Goal: Task Accomplishment & Management: Complete application form

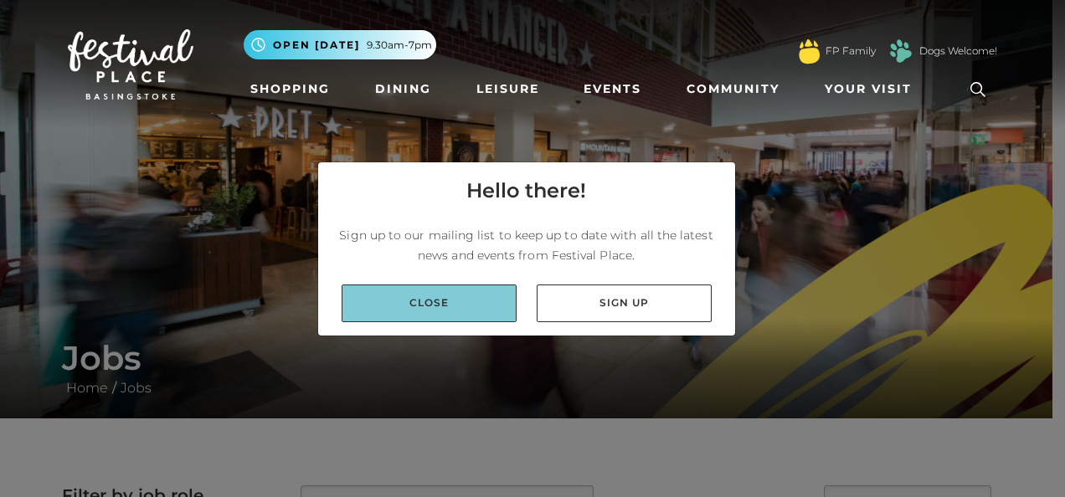
click at [472, 295] on link "Close" at bounding box center [428, 304] width 175 height 38
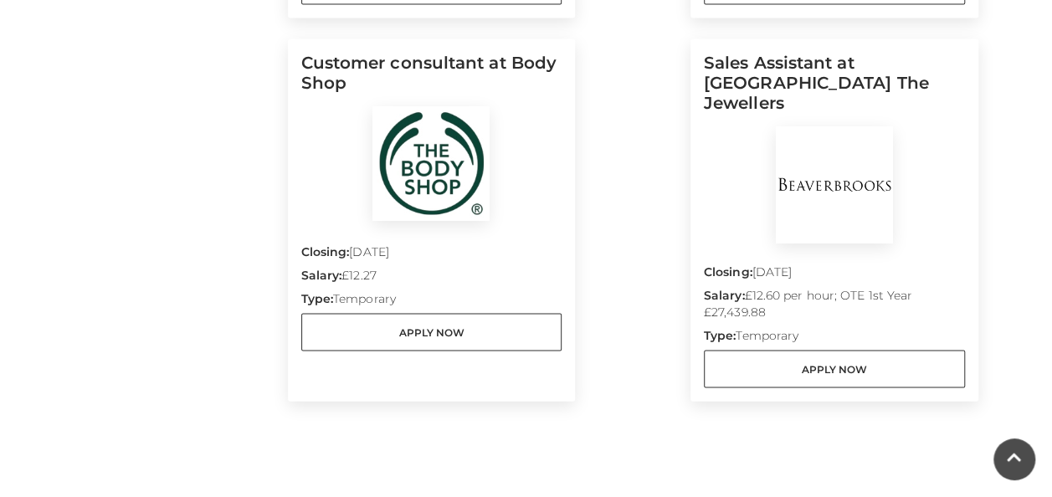
scroll to position [1577, 0]
click at [505, 84] on h5 "Customer consultant at Body Shop" at bounding box center [431, 79] width 261 height 54
click at [546, 57] on h5 "Customer consultant at Body Shop" at bounding box center [431, 79] width 261 height 54
click at [492, 280] on p "Salary: £12.27" at bounding box center [431, 277] width 261 height 23
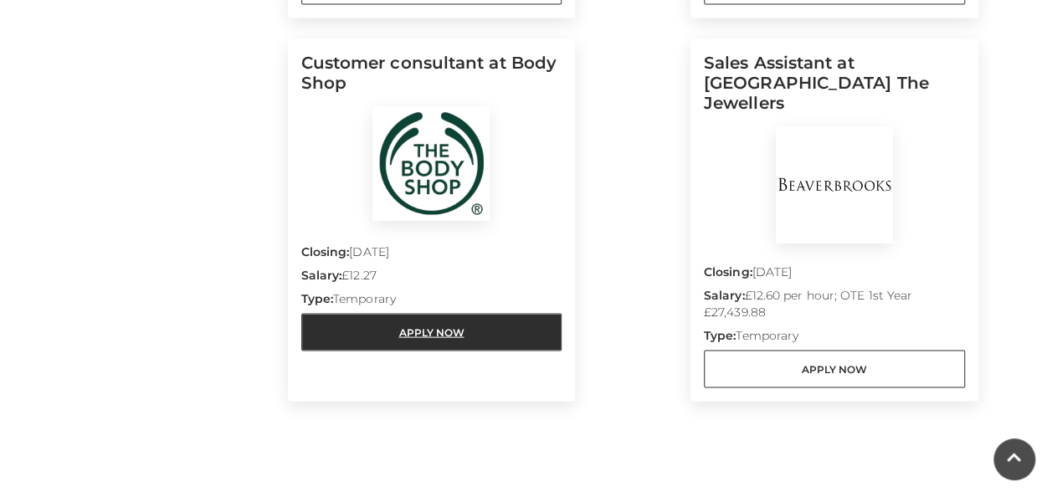
click at [474, 335] on link "Apply Now" at bounding box center [431, 332] width 261 height 38
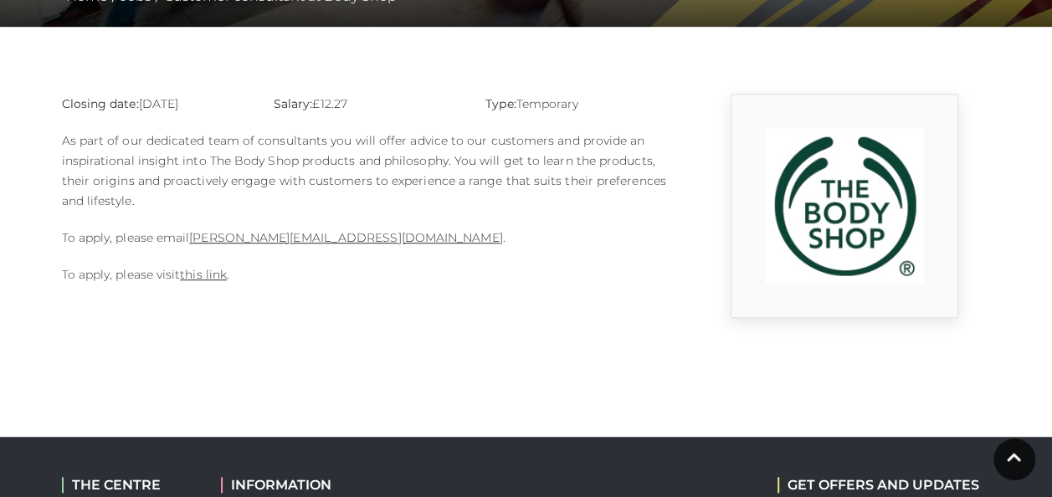
scroll to position [391, 0]
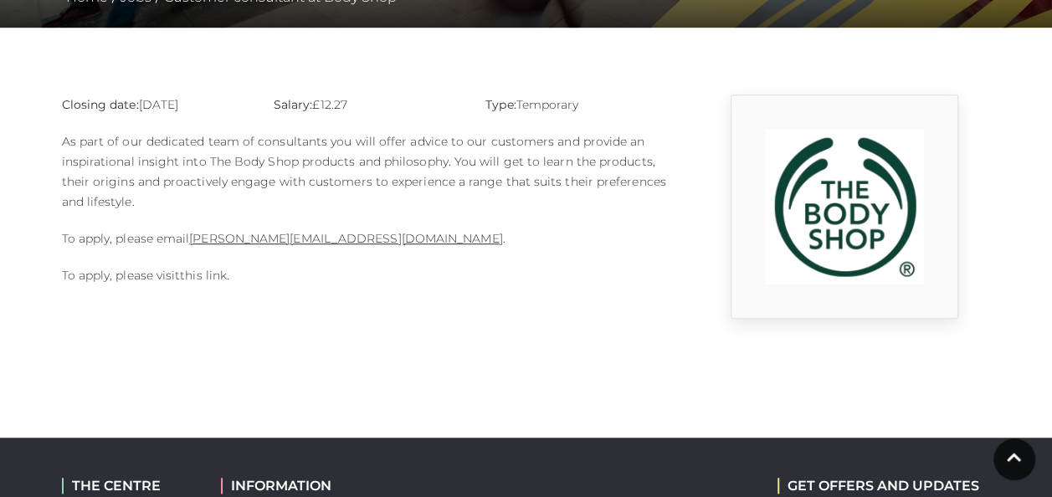
click at [211, 275] on link "this link" at bounding box center [203, 275] width 47 height 15
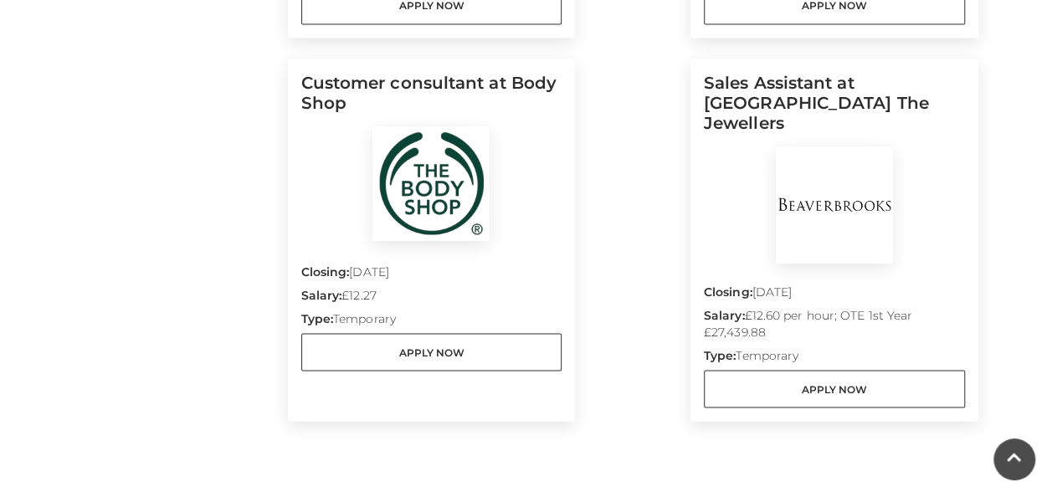
scroll to position [1557, 0]
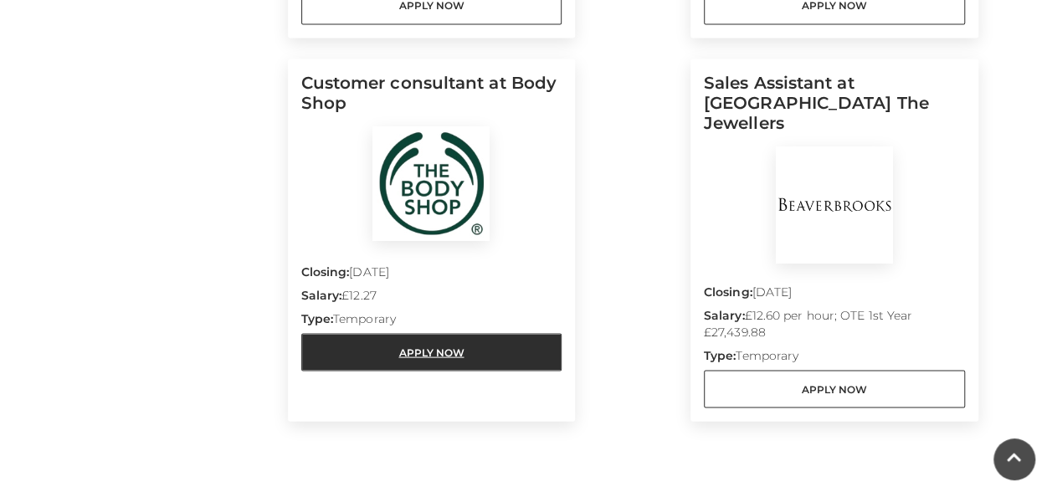
click at [497, 351] on link "Apply Now" at bounding box center [431, 352] width 261 height 38
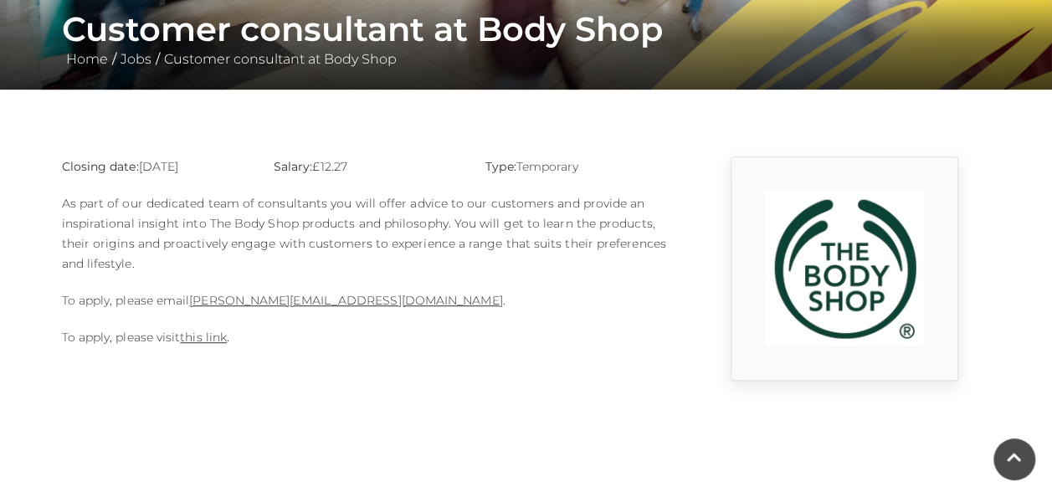
scroll to position [328, 0]
